Goal: Information Seeking & Learning: Find specific fact

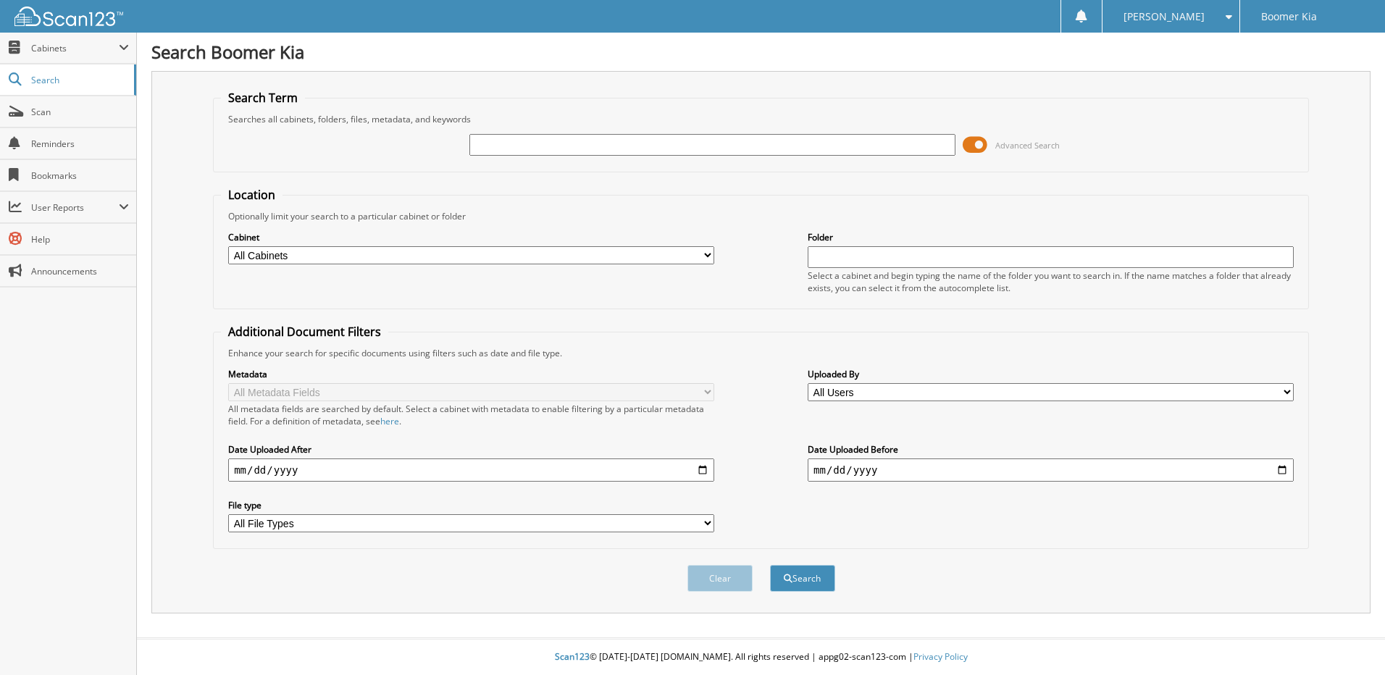
click at [664, 142] on input "text" at bounding box center [713, 145] width 486 height 22
type input "49308"
click at [770, 565] on button "Search" at bounding box center [802, 578] width 65 height 27
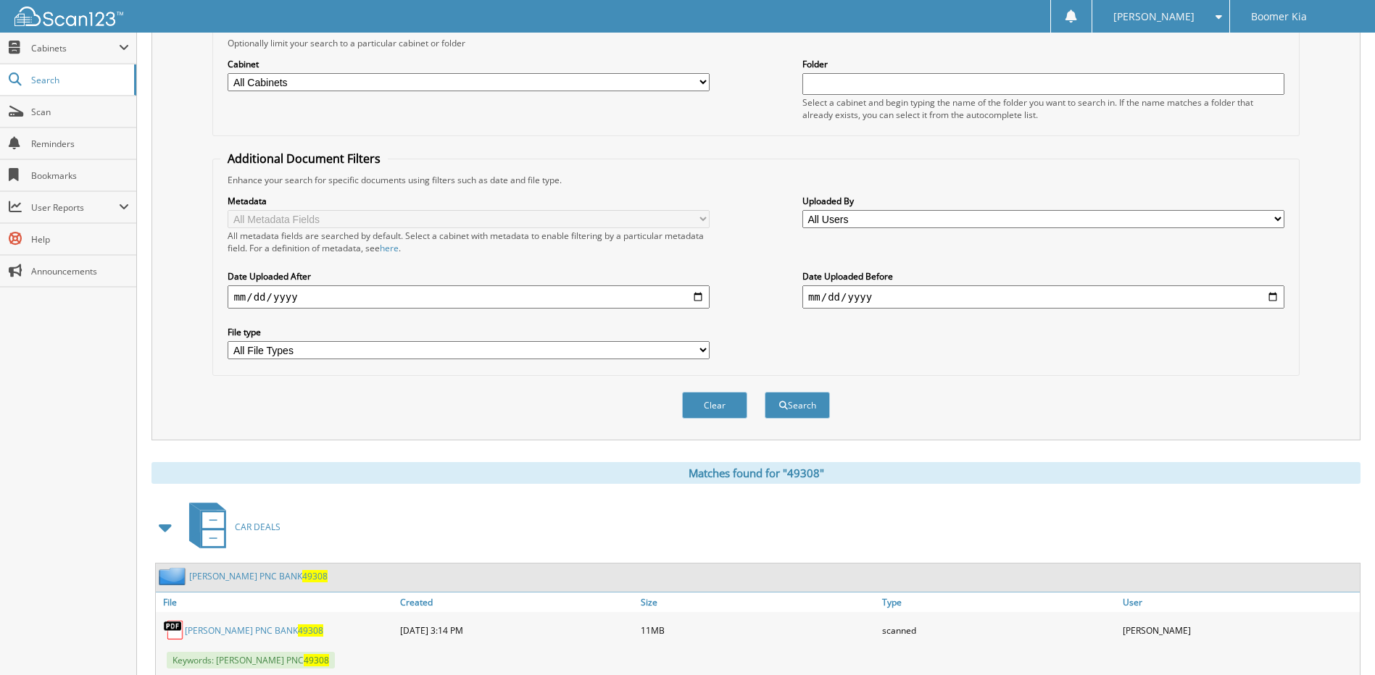
scroll to position [247, 0]
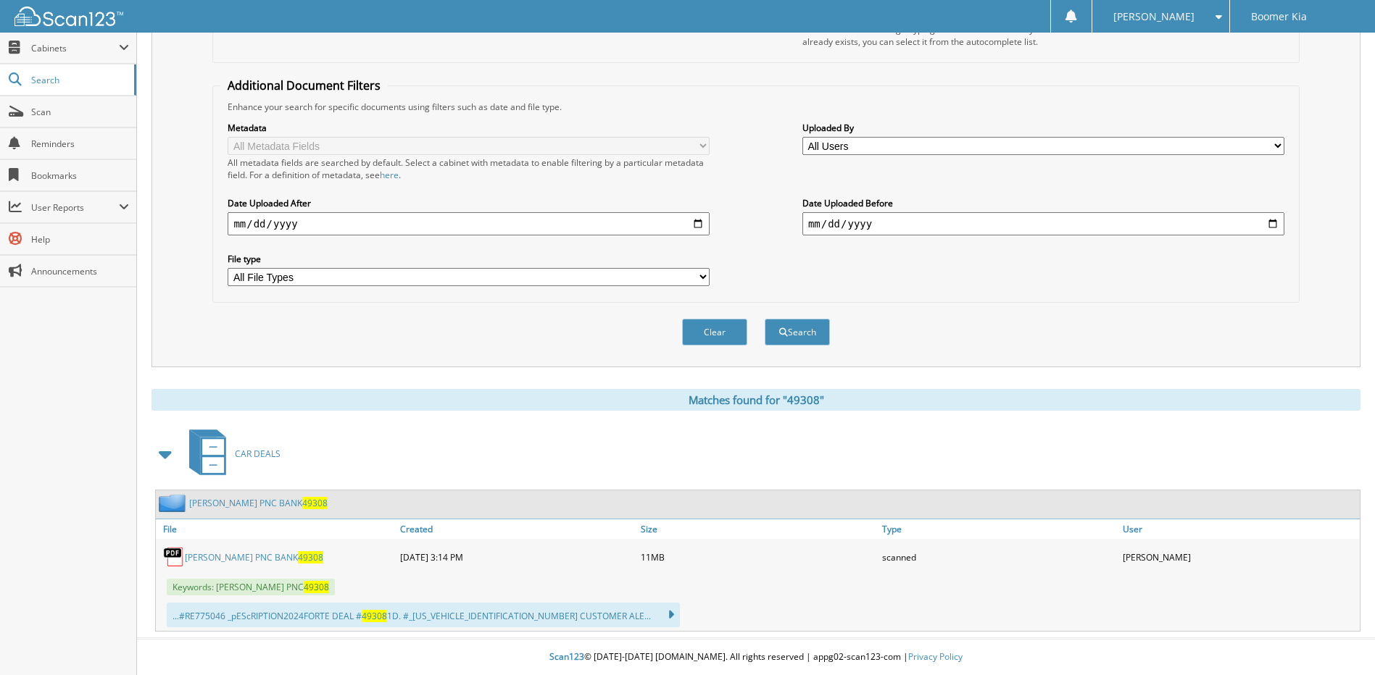
click at [254, 559] on link "ALEXANDRA BLAIR PNC BANK 49308" at bounding box center [254, 557] width 138 height 12
click at [264, 556] on link "ALEXANDRA BLAIR PNC BANK 49308" at bounding box center [254, 557] width 138 height 12
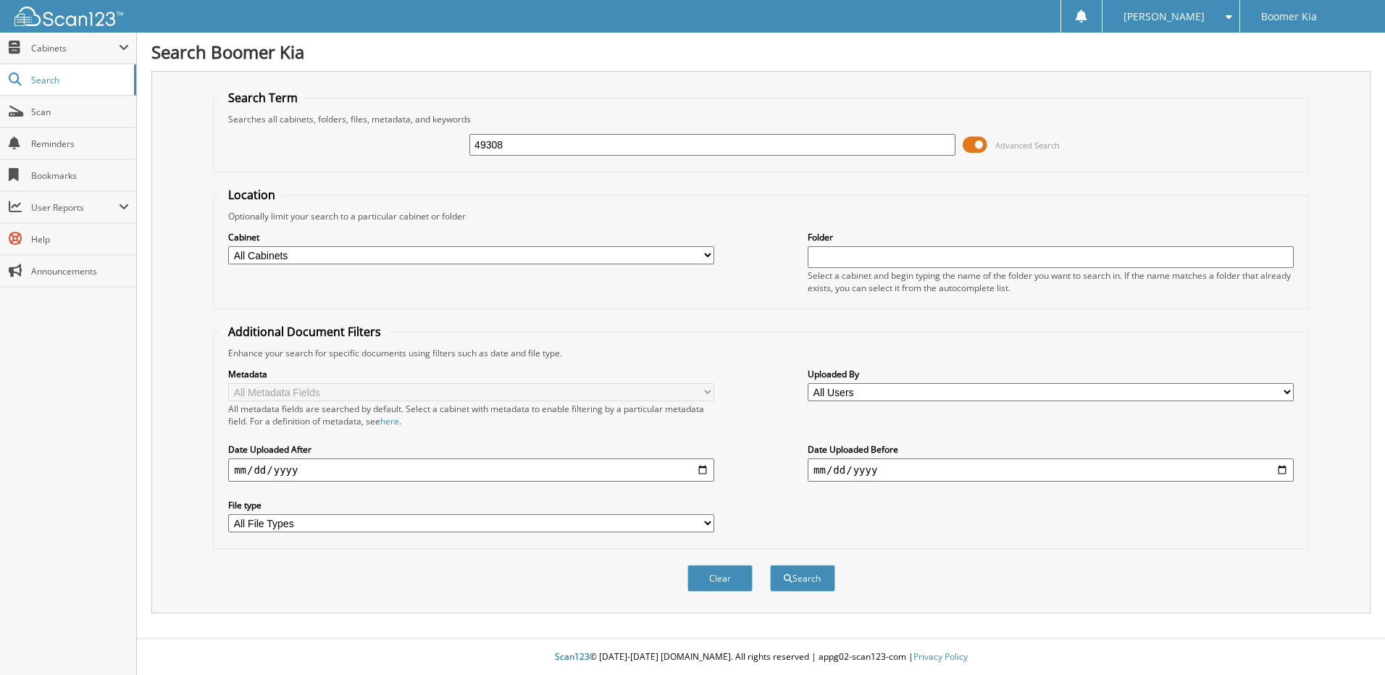
type input "49308"
click at [770, 565] on button "Search" at bounding box center [802, 578] width 65 height 27
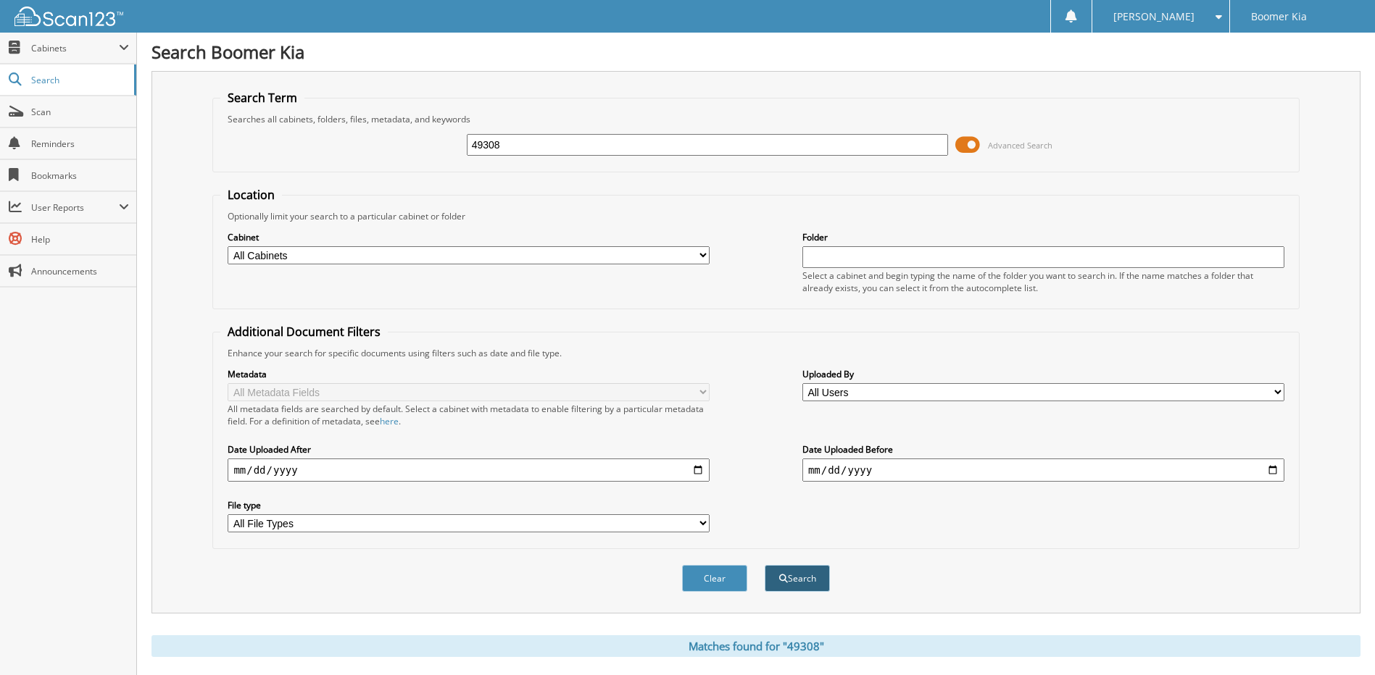
click at [814, 580] on button "Search" at bounding box center [796, 578] width 65 height 27
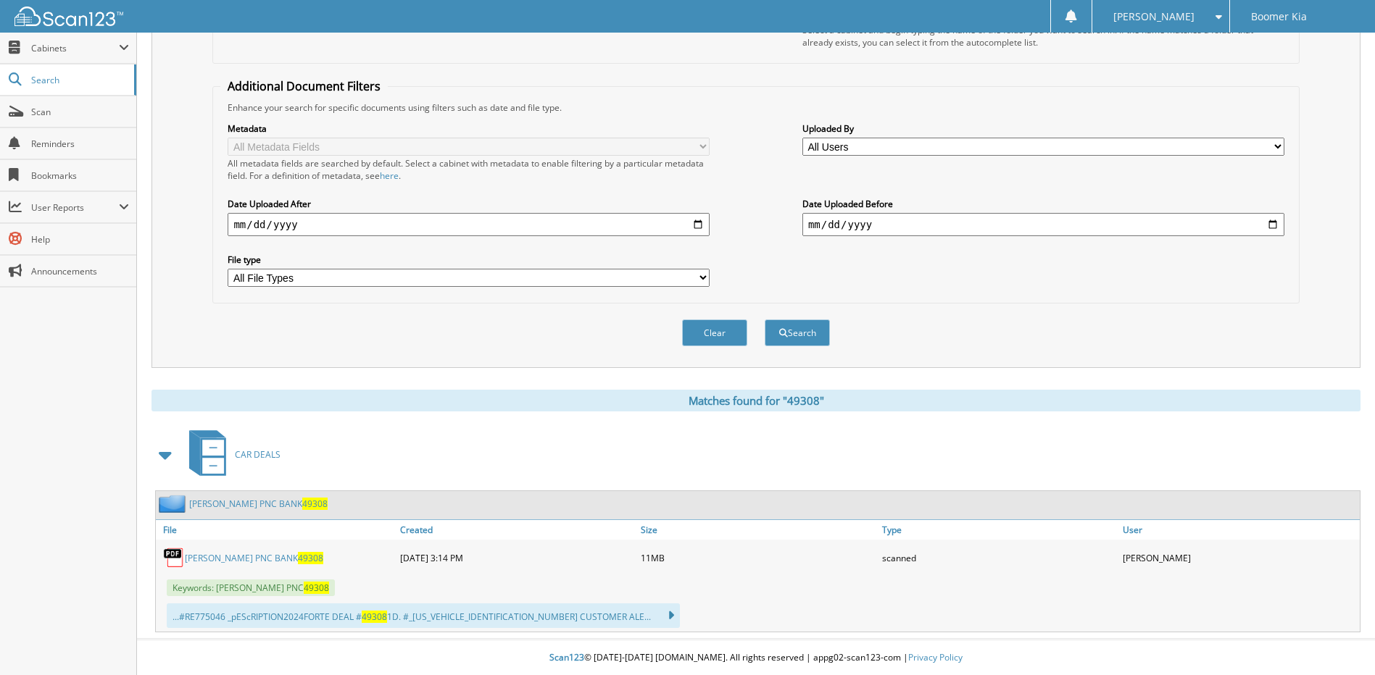
scroll to position [247, 0]
click at [287, 555] on link "[PERSON_NAME] PNC BANK 49308" at bounding box center [254, 557] width 138 height 12
